Goal: Transaction & Acquisition: Purchase product/service

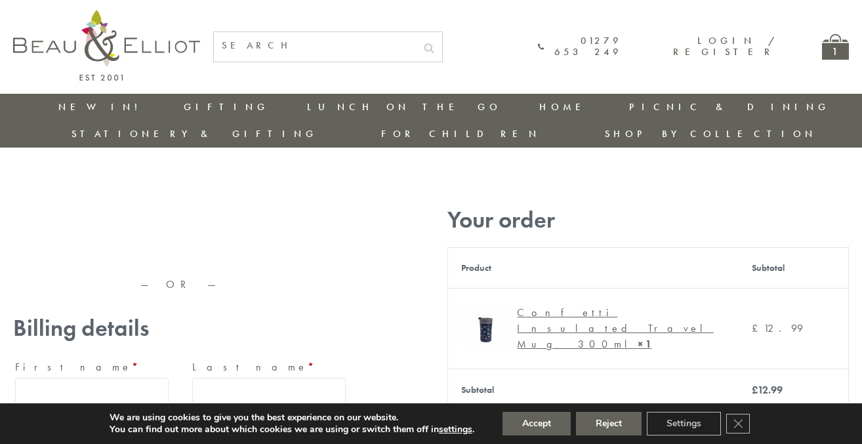
type input "maria33@yahoo.com"
type input "Maria"
type input "Williams"
type input "23, Scottsdale, Happytown"
type input "London"
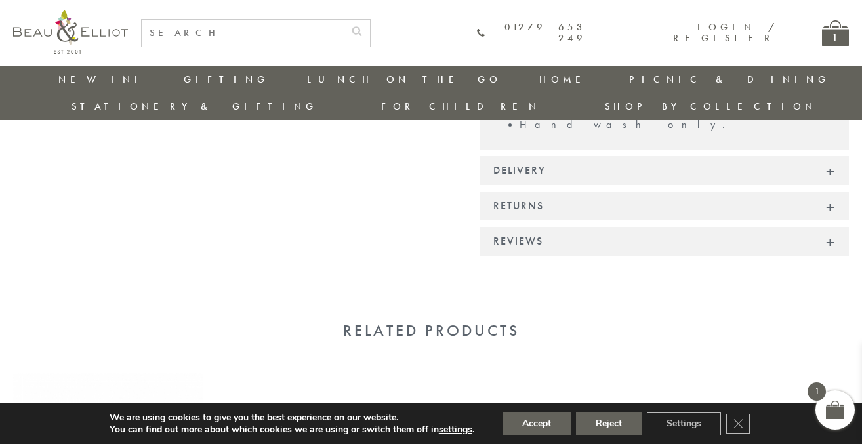
scroll to position [1141, 0]
